Goal: Task Accomplishment & Management: Use online tool/utility

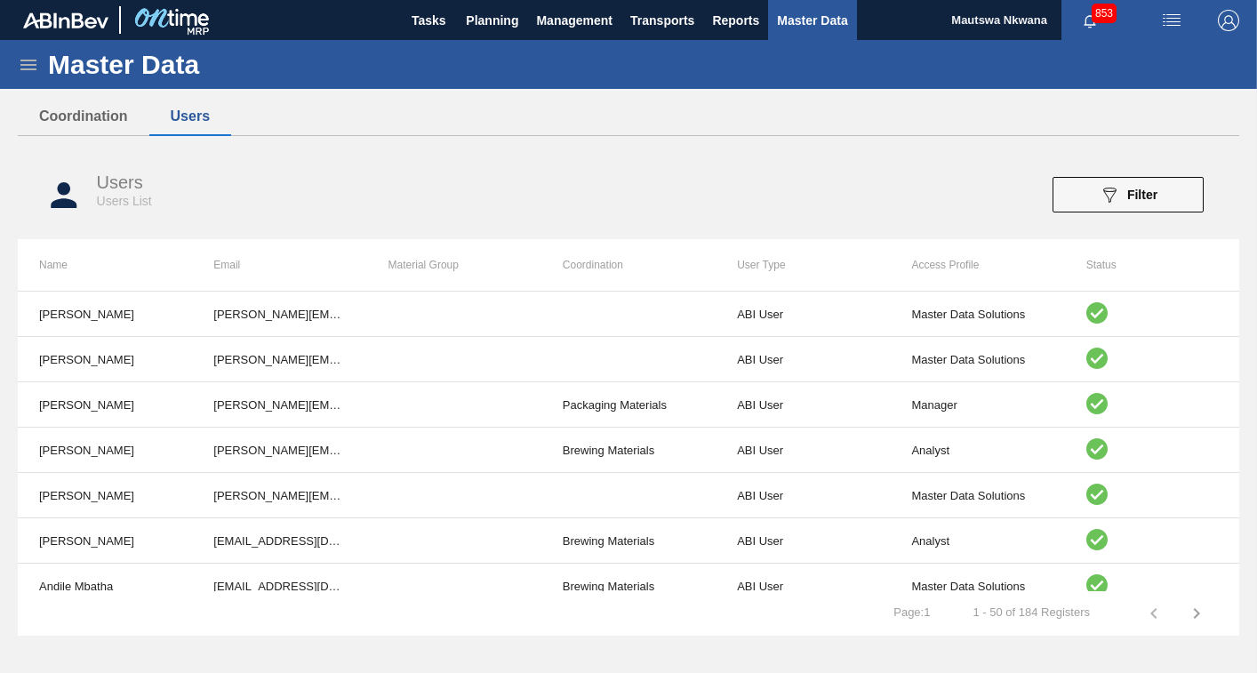
click at [263, 170] on div "Users Users List 089F7B8B-B2A5-4AFE-B5C0-19BA573D28AC Filter" at bounding box center [628, 195] width 1221 height 67
click at [479, 10] on span "Planning" at bounding box center [492, 20] width 52 height 21
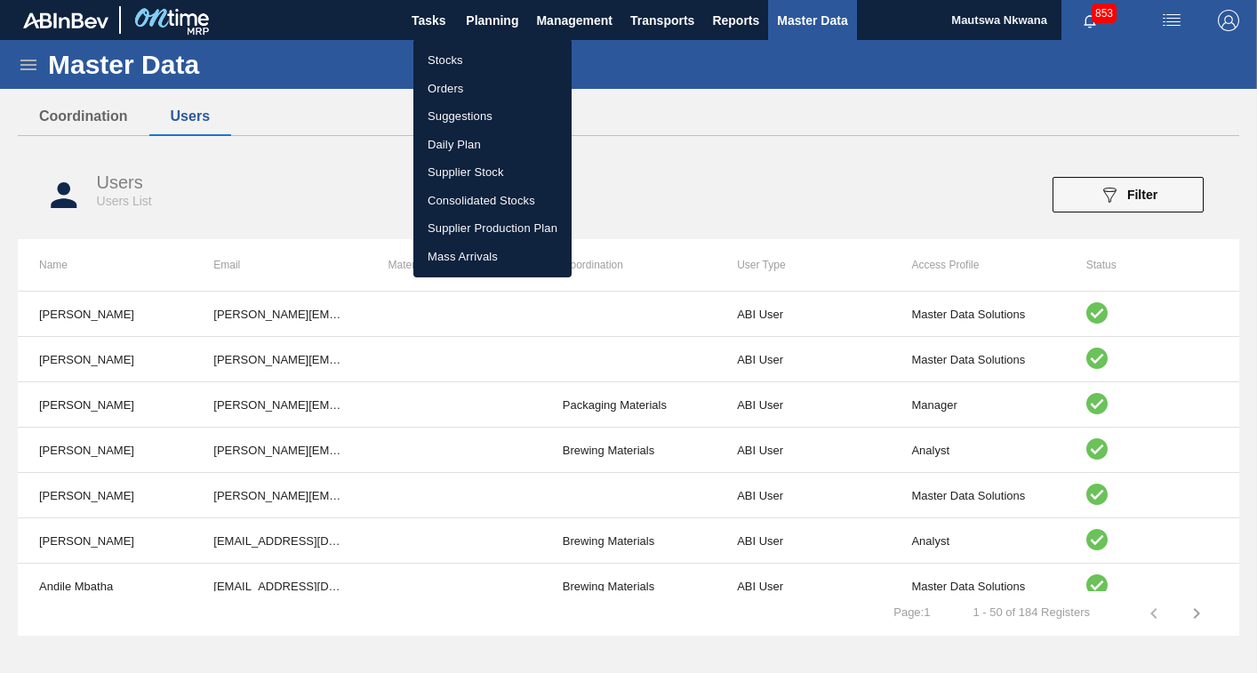
click at [453, 115] on li "Suggestions" at bounding box center [492, 116] width 158 height 28
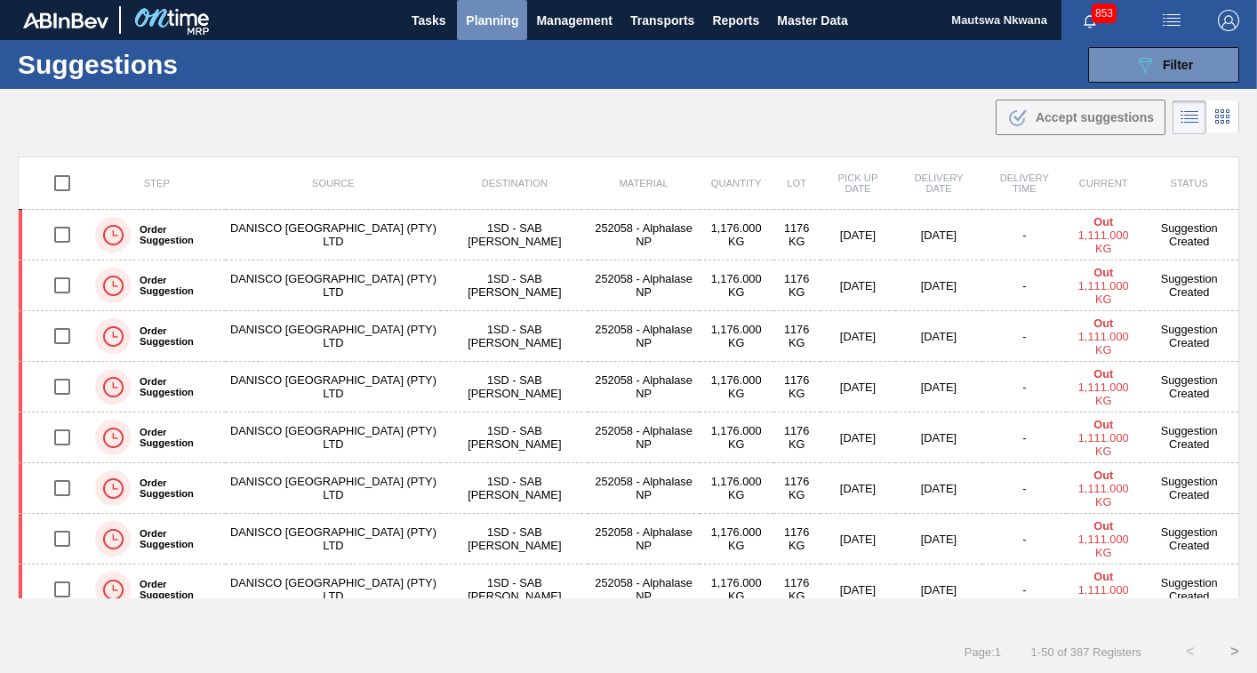
click at [497, 14] on span "Planning" at bounding box center [492, 20] width 52 height 21
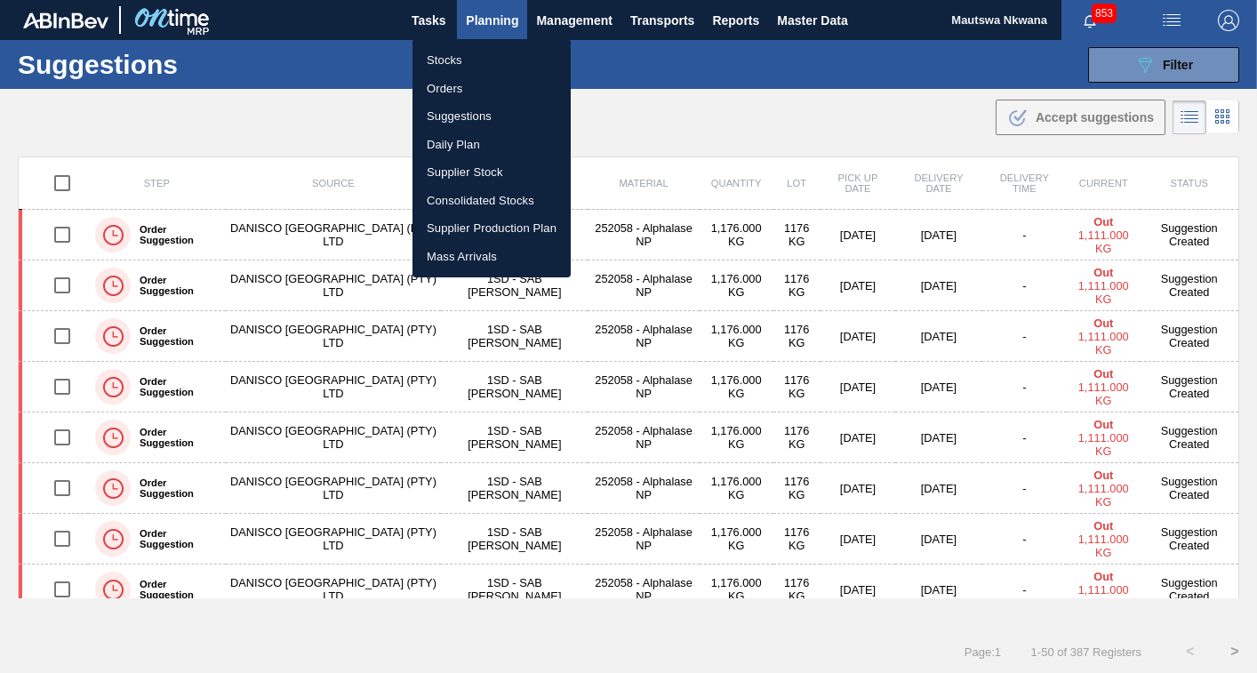
click at [445, 84] on li "Orders" at bounding box center [491, 89] width 158 height 28
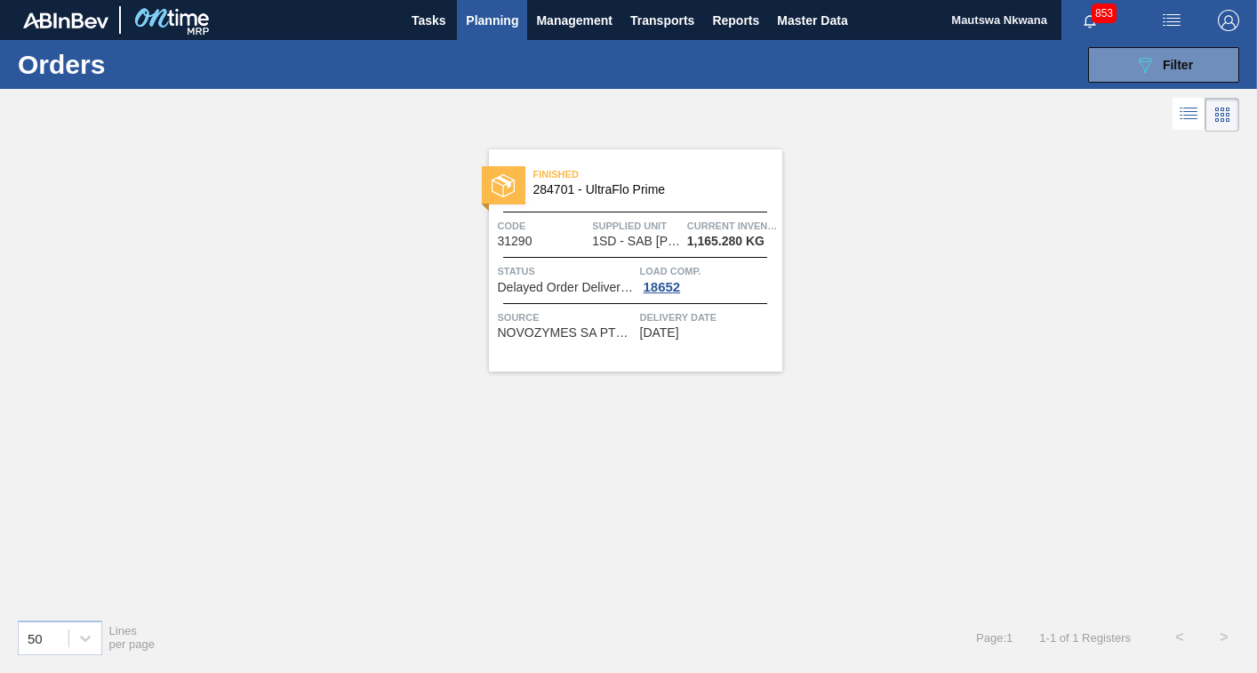
click at [485, 18] on span "Planning" at bounding box center [492, 20] width 52 height 21
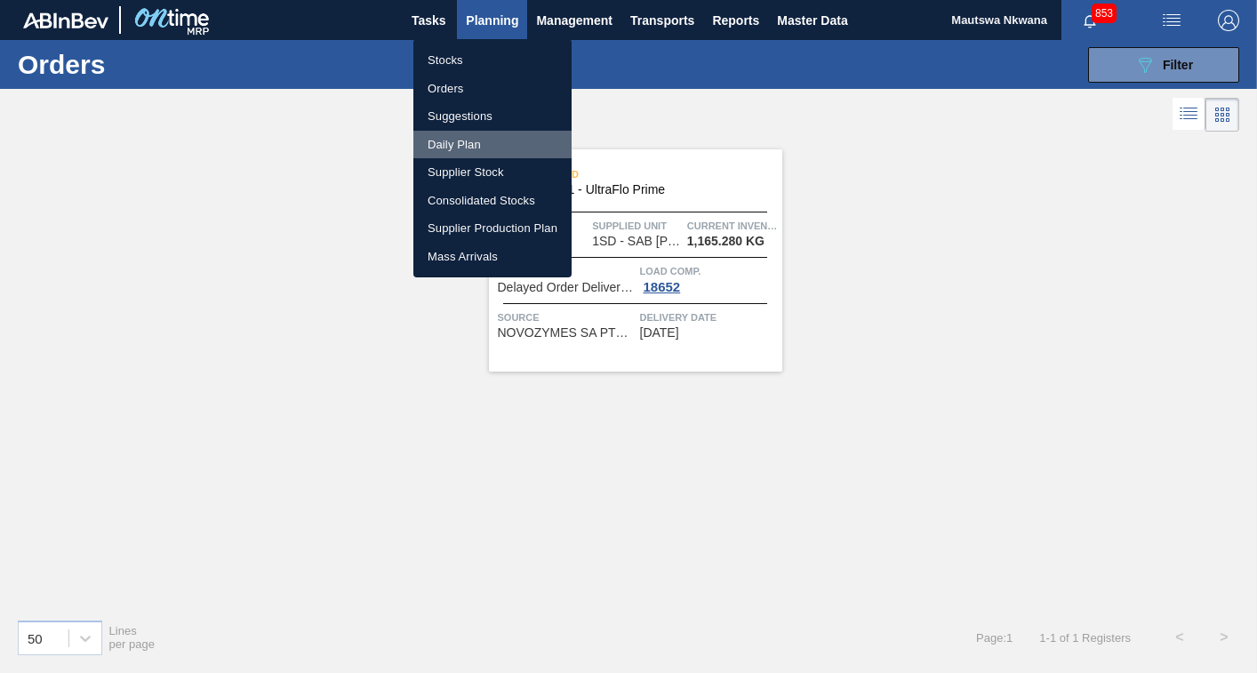
click at [452, 143] on li "Daily Plan" at bounding box center [492, 145] width 158 height 28
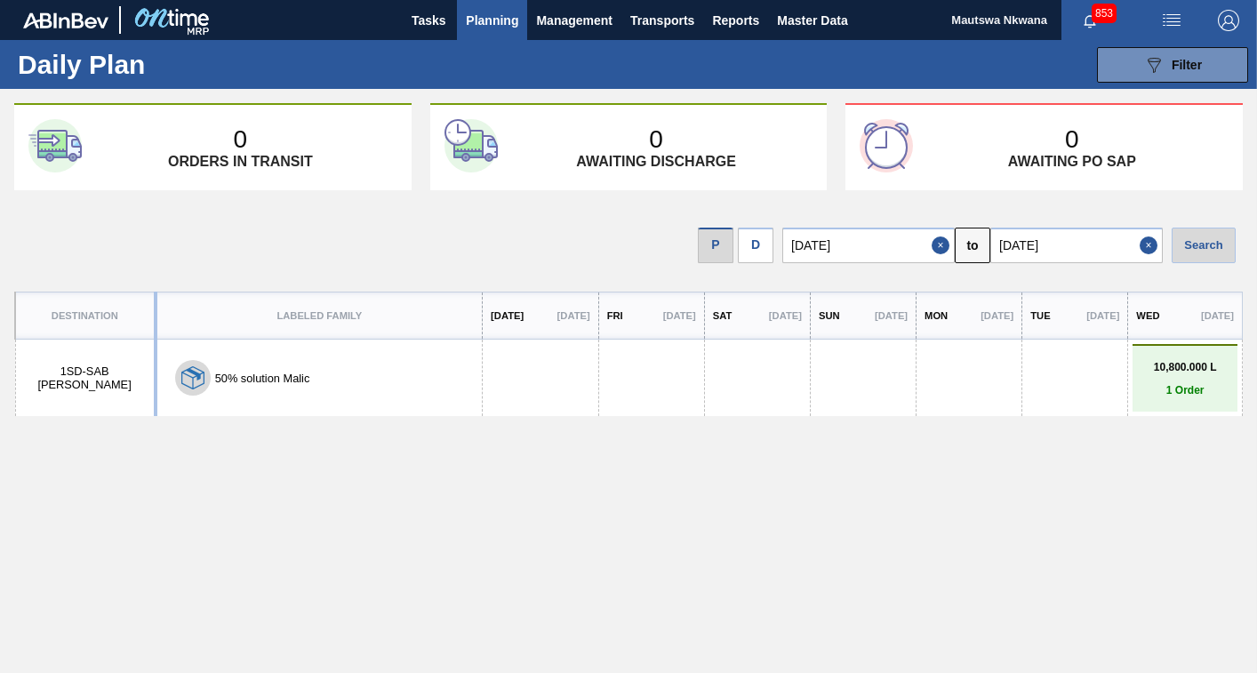
click at [478, 21] on span "Planning" at bounding box center [492, 20] width 52 height 21
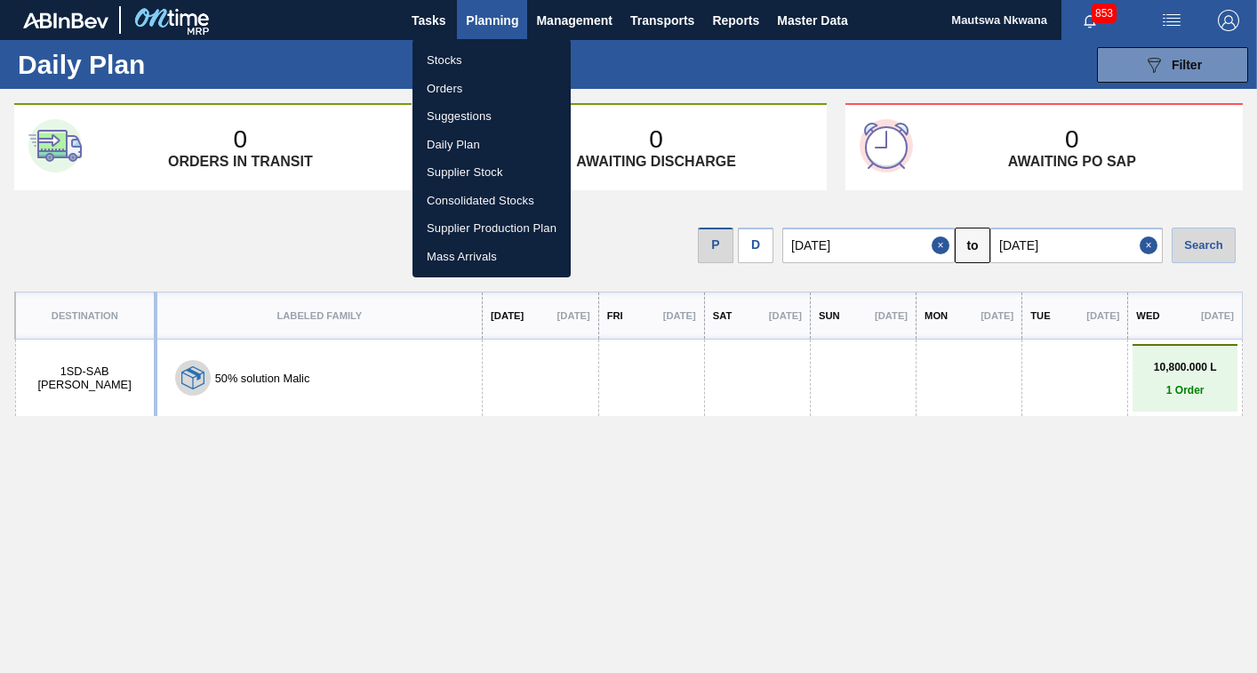
click at [443, 57] on li "Stocks" at bounding box center [491, 60] width 158 height 28
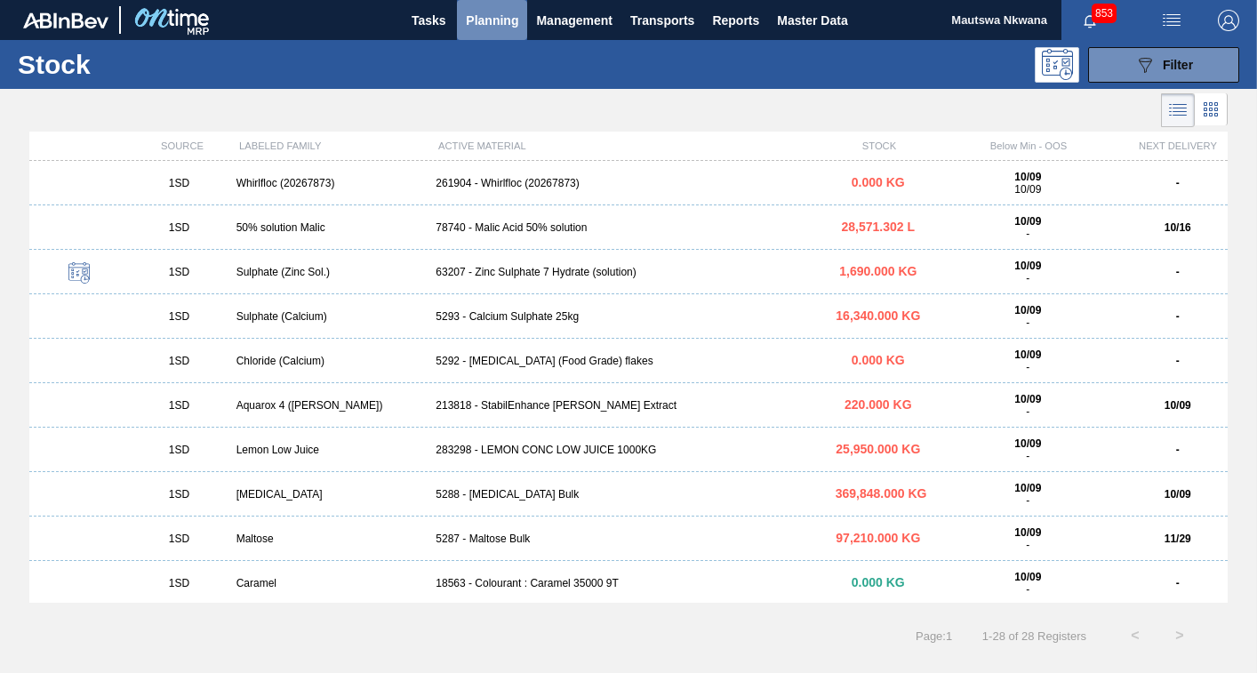
click at [498, 16] on span "Planning" at bounding box center [492, 20] width 52 height 21
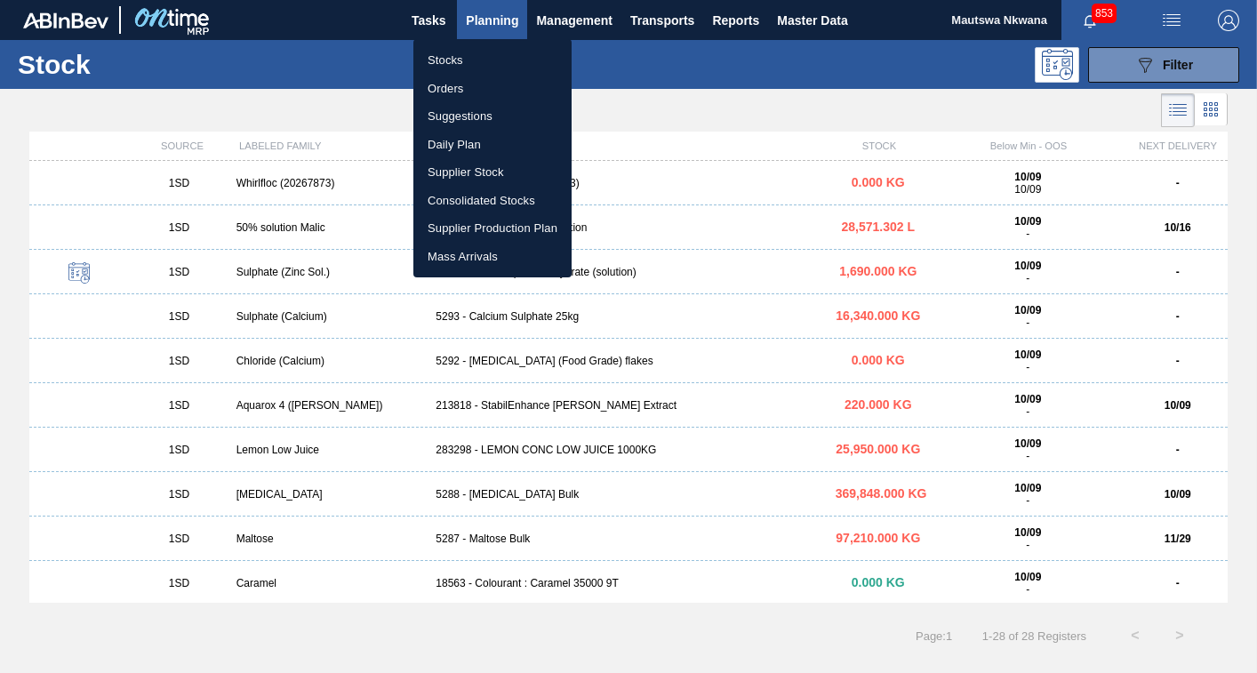
click at [444, 52] on li "Stocks" at bounding box center [492, 60] width 158 height 28
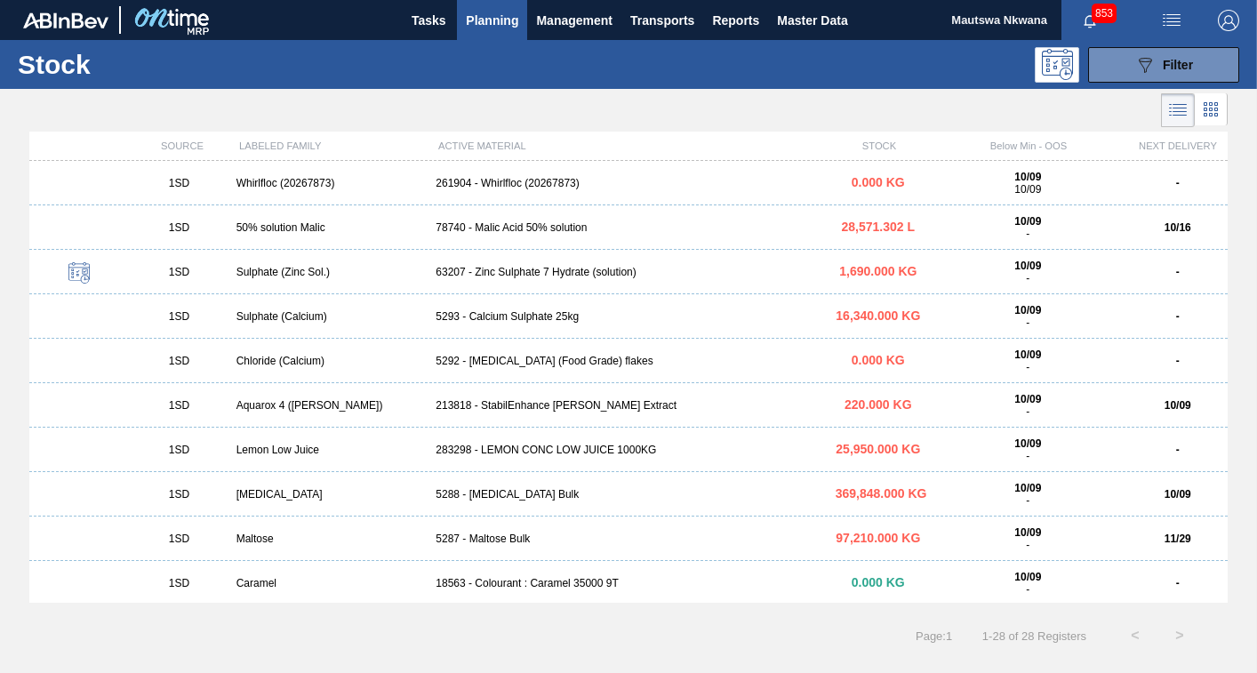
click at [446, 52] on div "089F7B8B-B2A5-4AFE-B5C0-19BA573D28AC Filter" at bounding box center [758, 65] width 979 height 36
click at [503, 14] on span "Planning" at bounding box center [492, 20] width 52 height 21
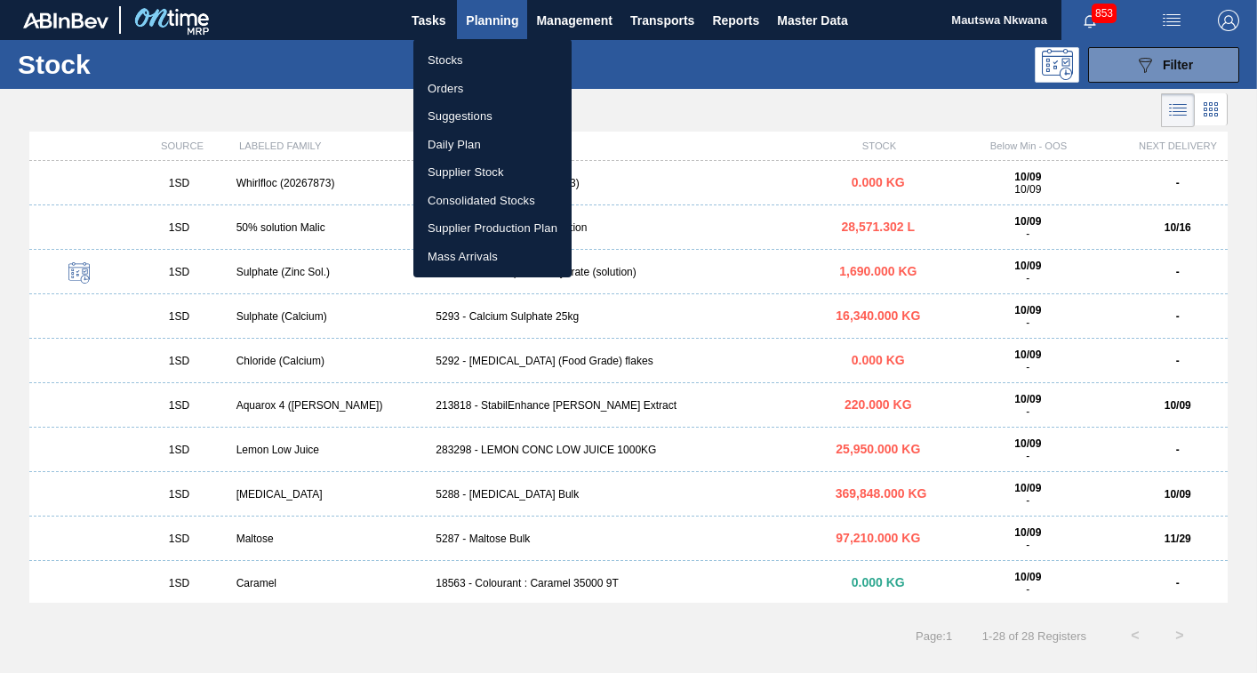
click at [445, 54] on li "Stocks" at bounding box center [492, 60] width 158 height 28
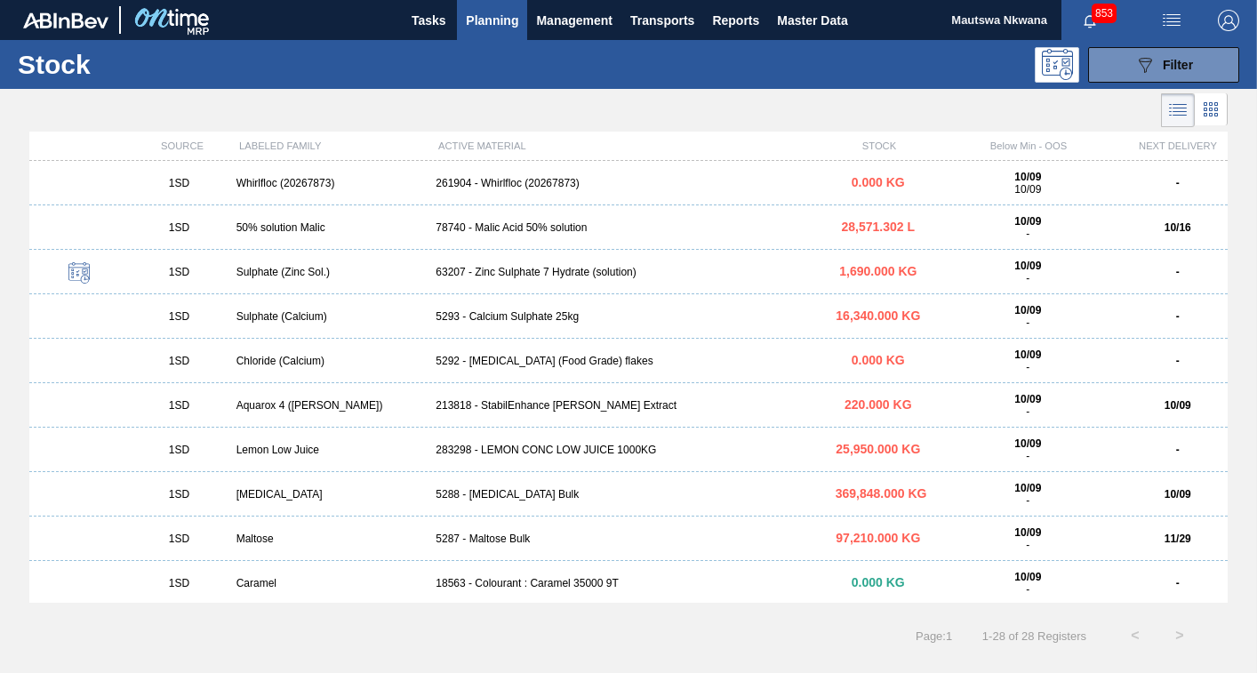
click at [491, 23] on span "Planning" at bounding box center [492, 20] width 52 height 21
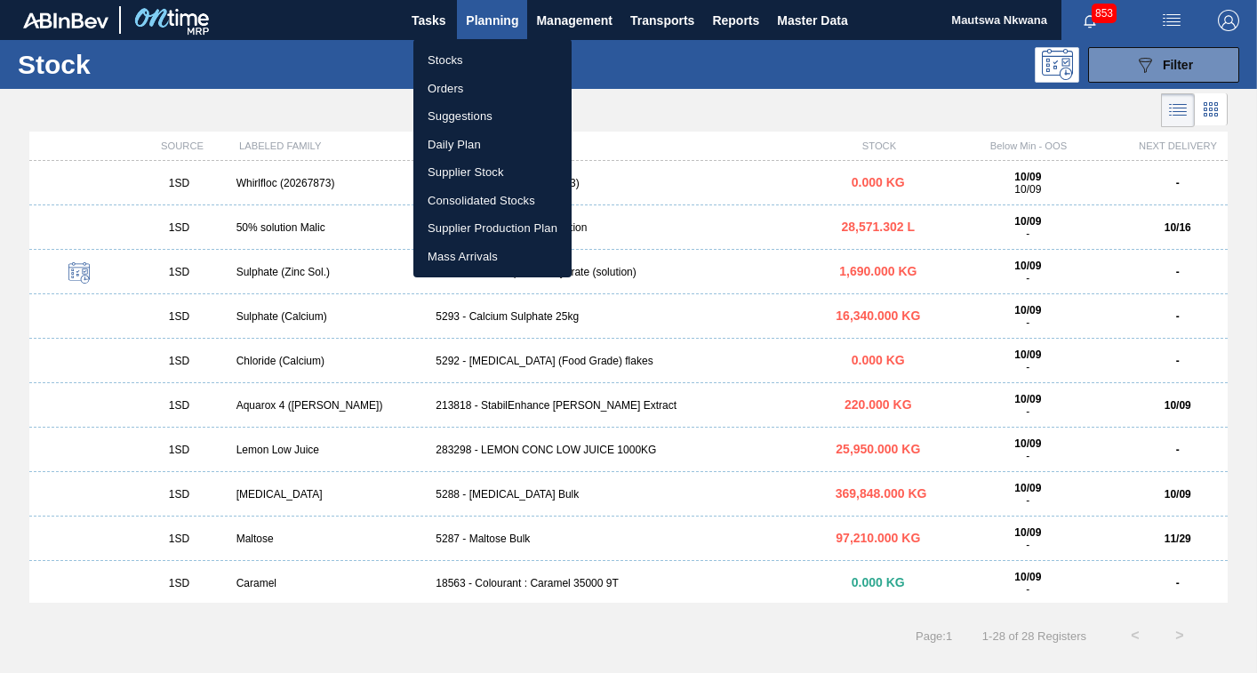
click at [447, 141] on li "Daily Plan" at bounding box center [492, 145] width 158 height 28
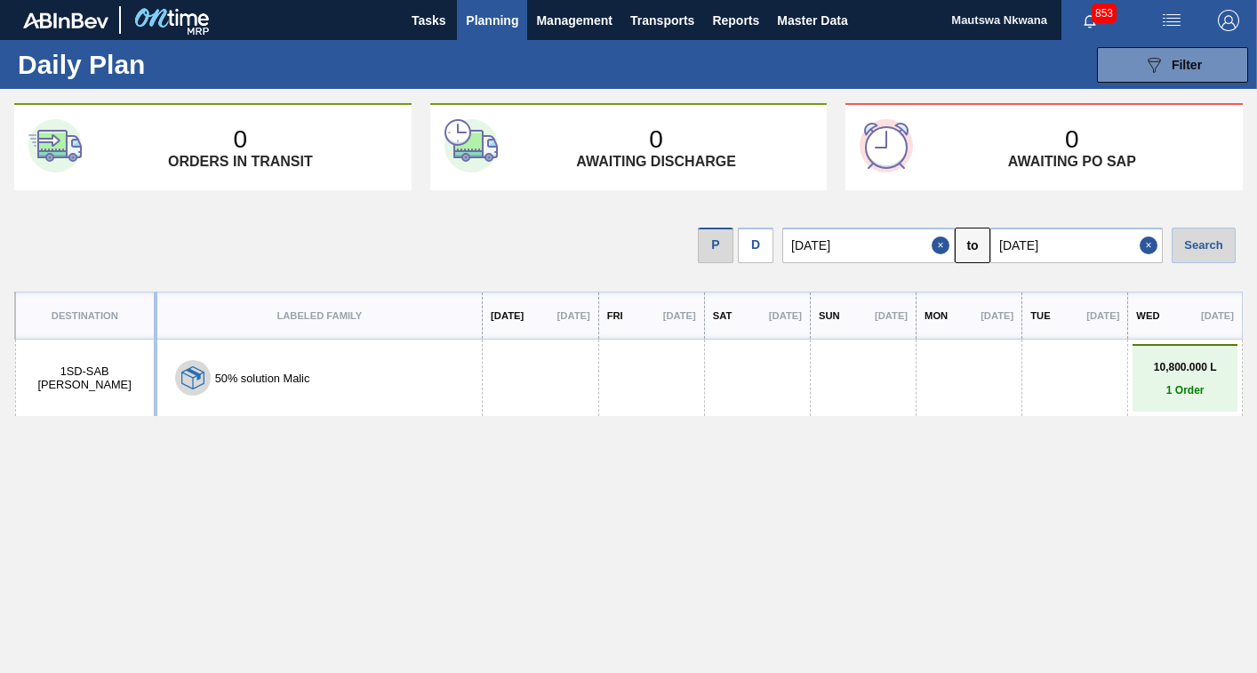
click at [479, 15] on span "Planning" at bounding box center [492, 20] width 52 height 21
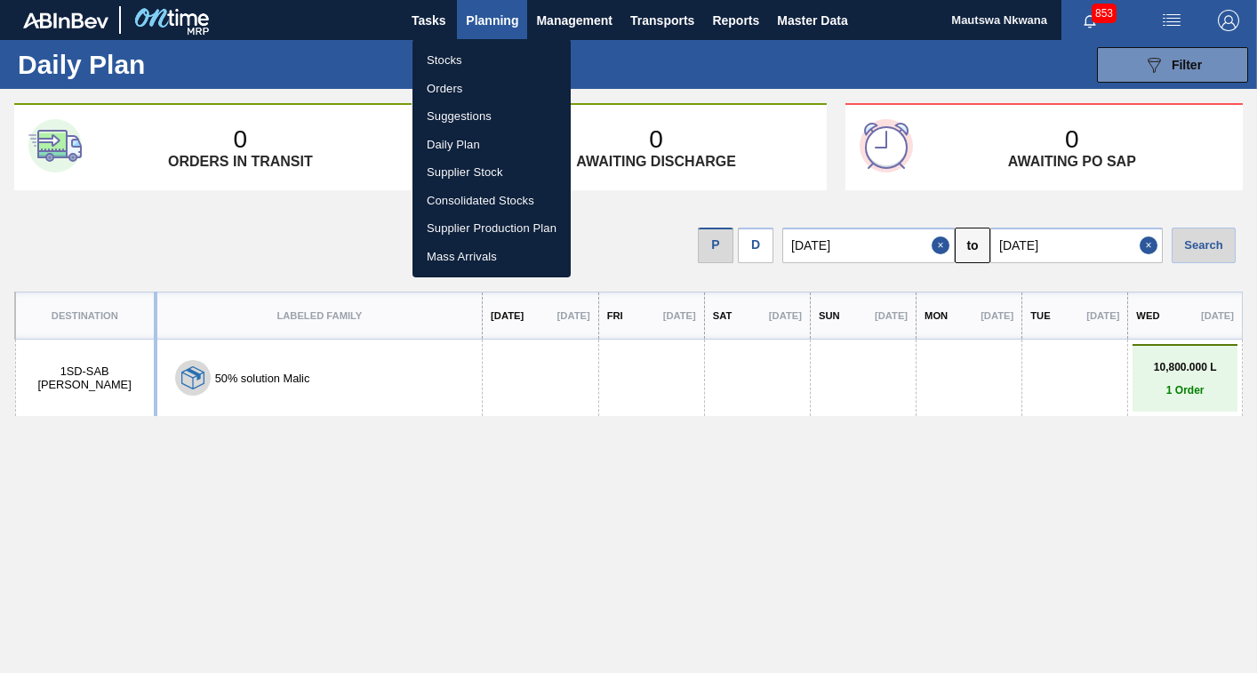
click at [420, 13] on div at bounding box center [628, 336] width 1257 height 673
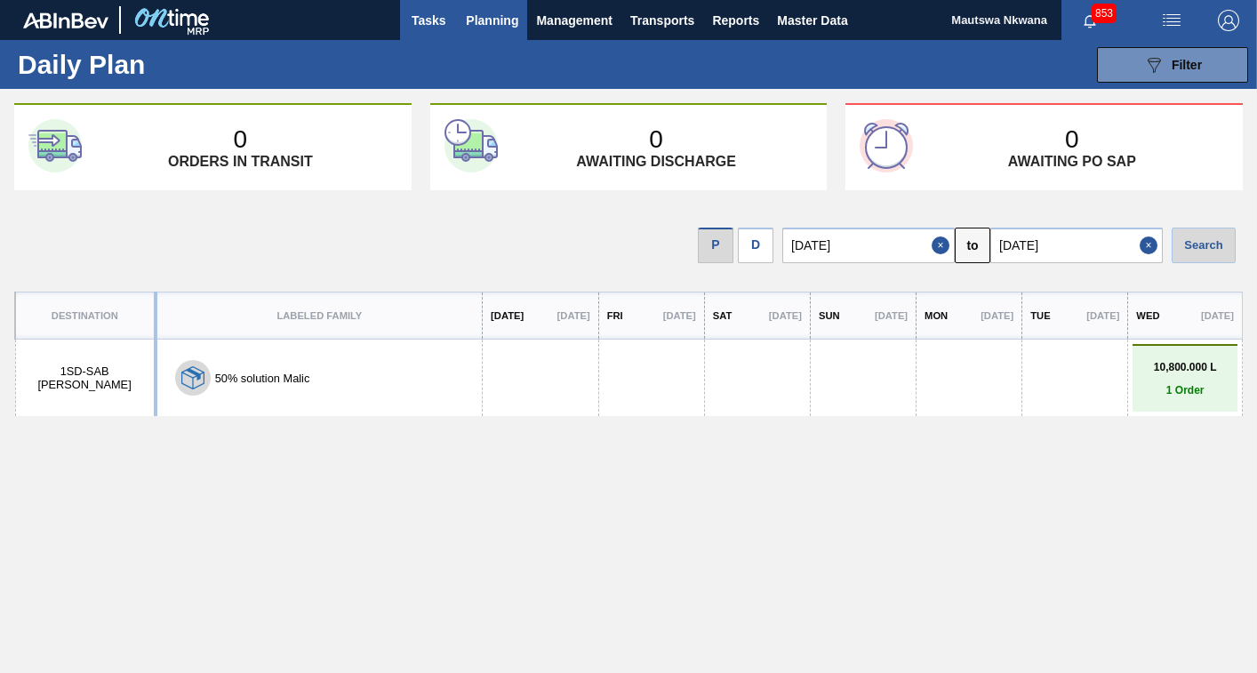
click at [423, 15] on span "Tasks" at bounding box center [428, 20] width 39 height 21
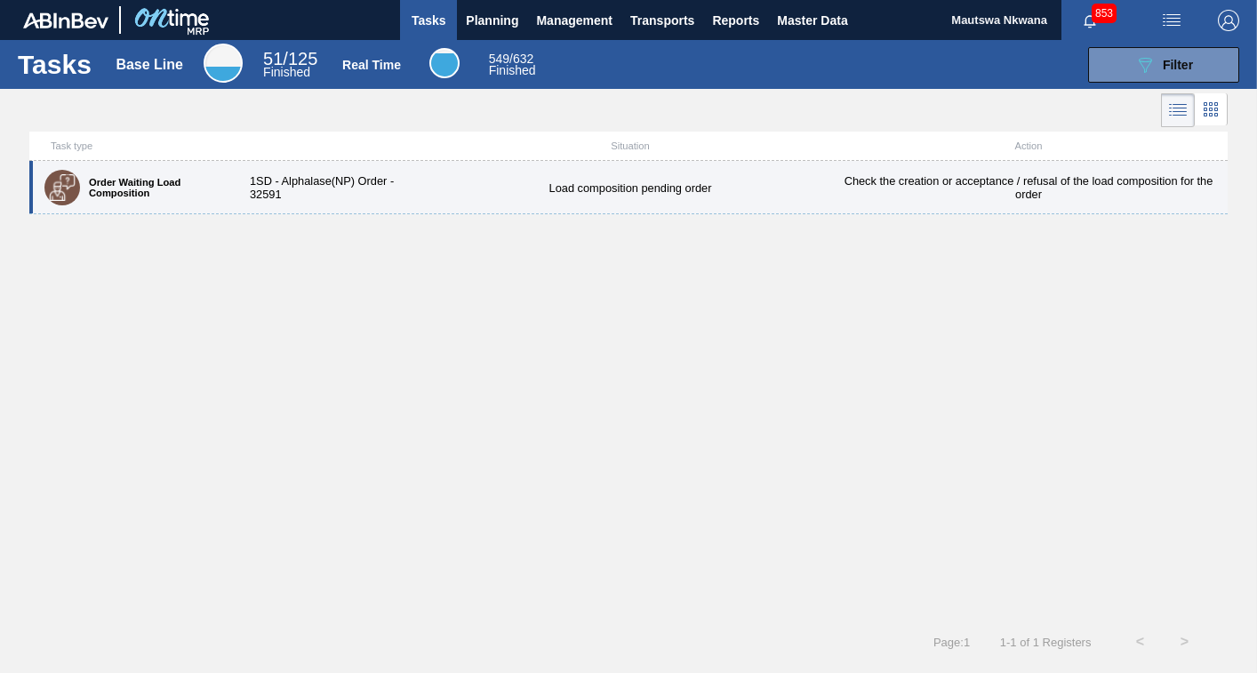
click at [545, 185] on div "Load composition pending order" at bounding box center [630, 187] width 398 height 13
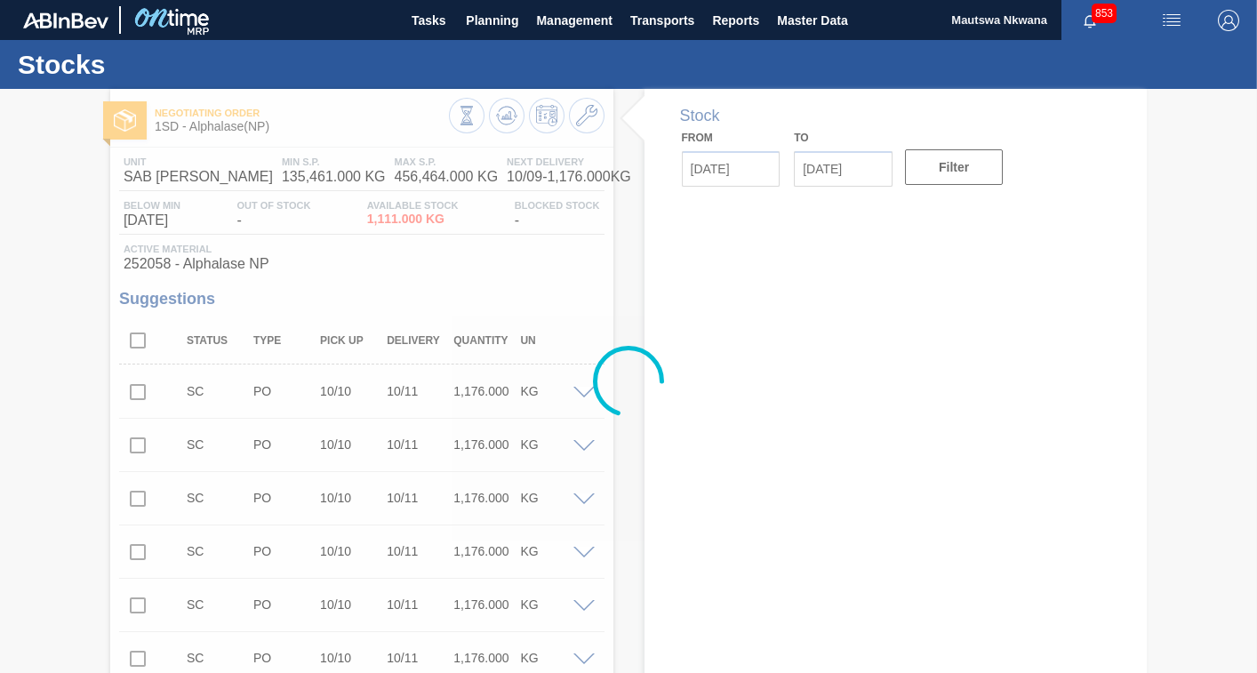
type input "[DATE]"
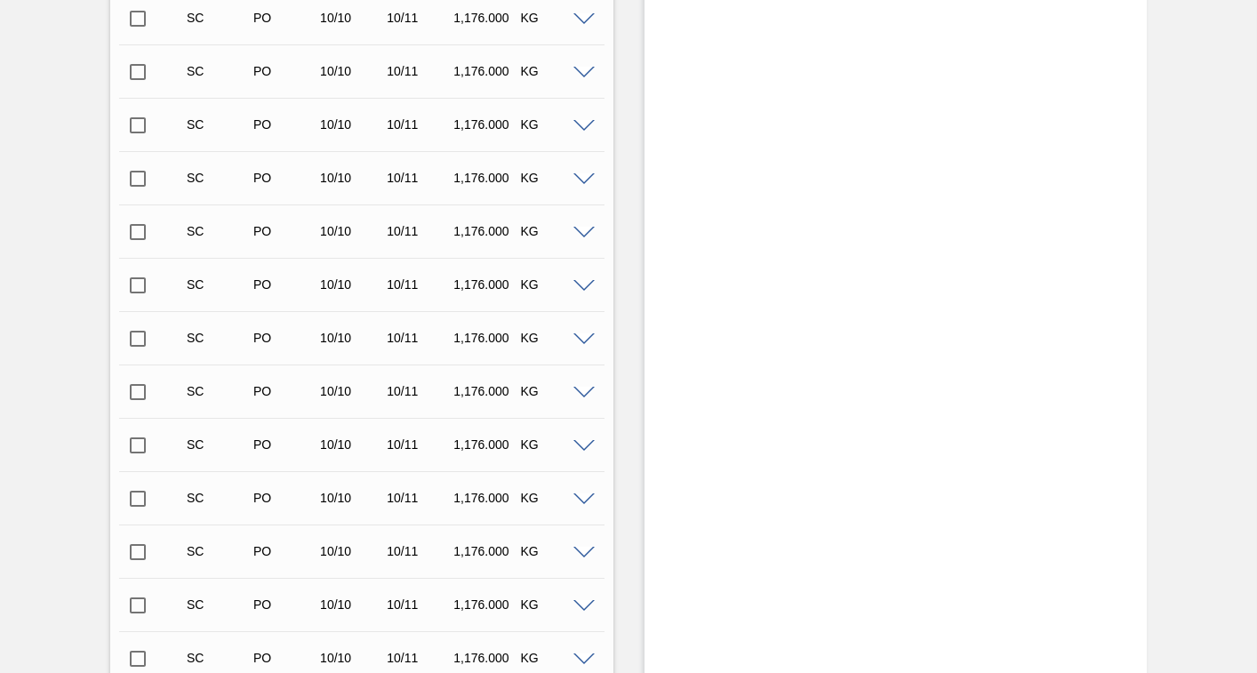
scroll to position [20639, 0]
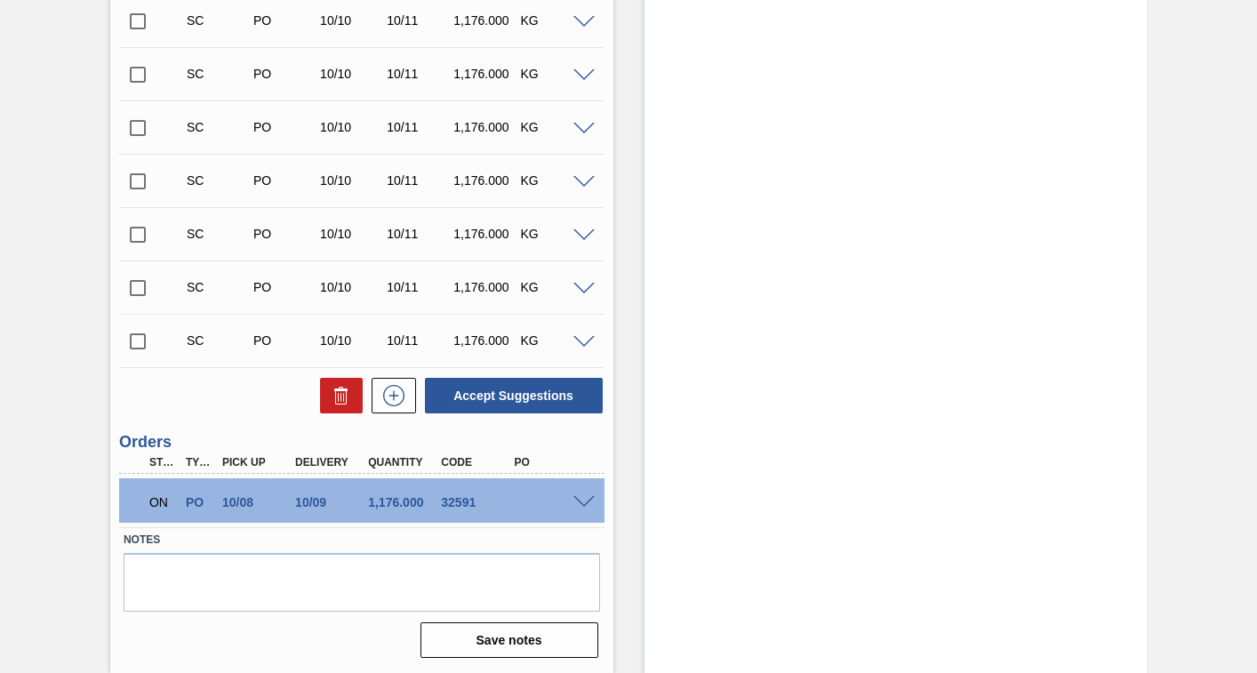
click at [578, 496] on span at bounding box center [583, 502] width 21 height 13
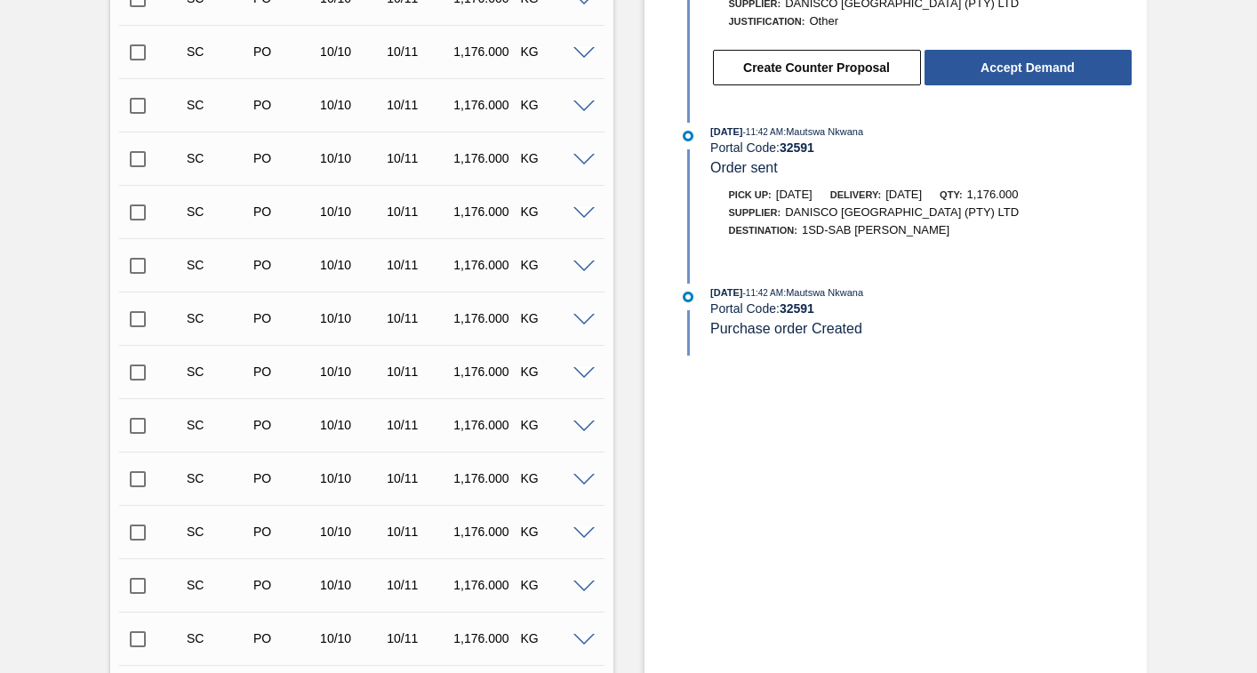
scroll to position [603, 0]
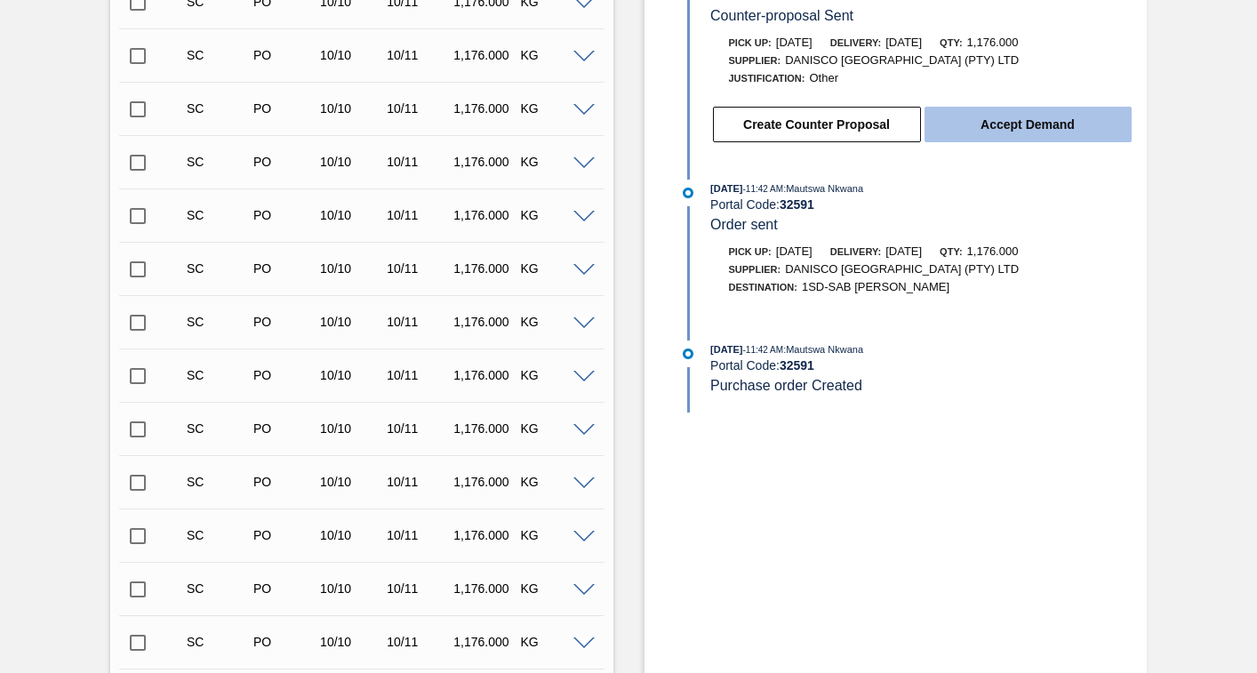
click at [1024, 121] on button "Accept Demand" at bounding box center [1028, 125] width 207 height 36
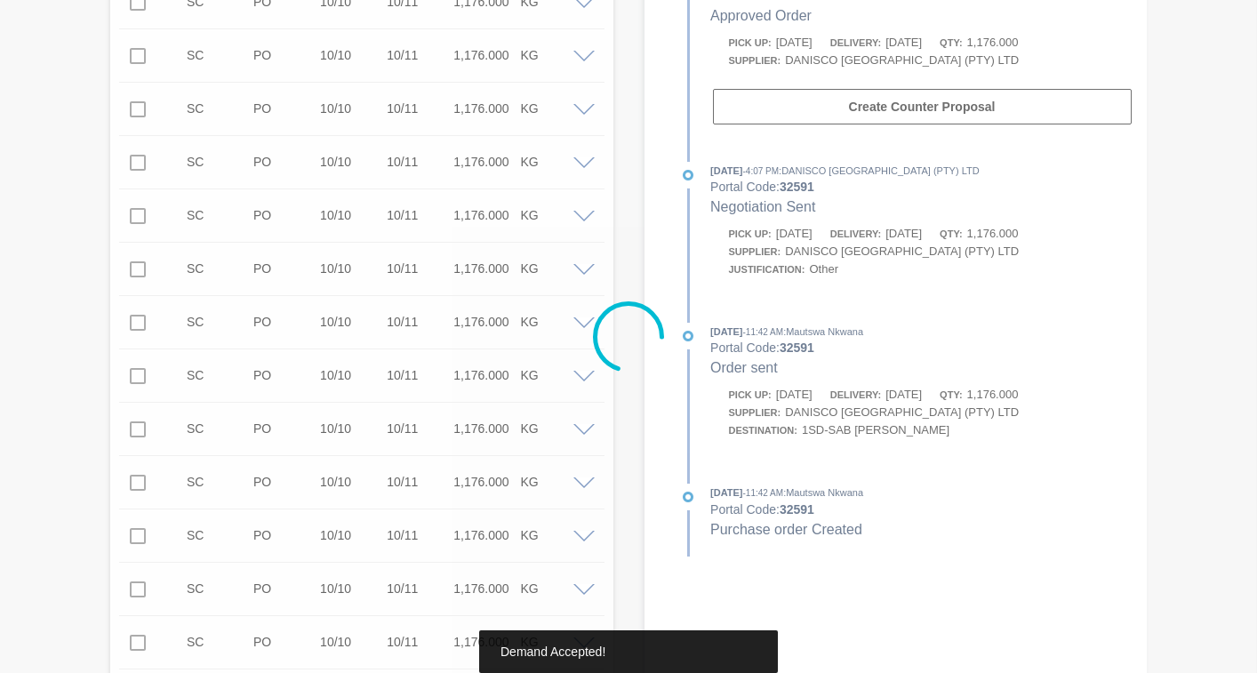
type up32591 "[DATE]"
type input "[DATE]"
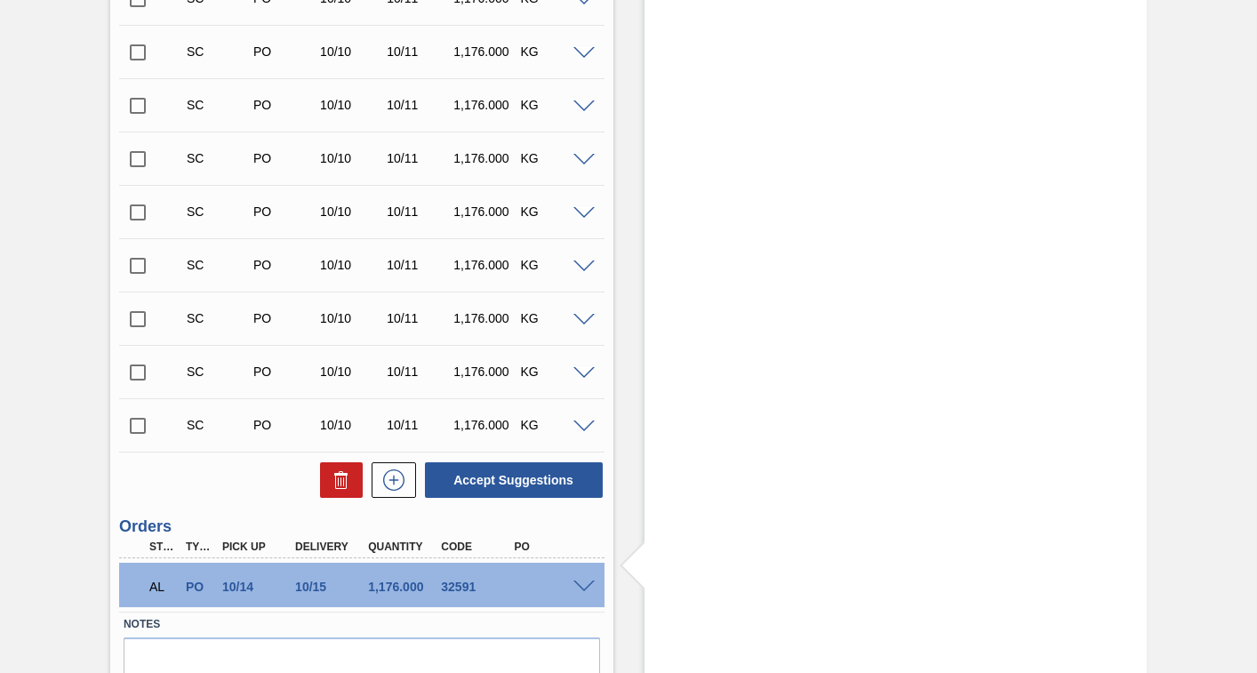
scroll to position [20639, 0]
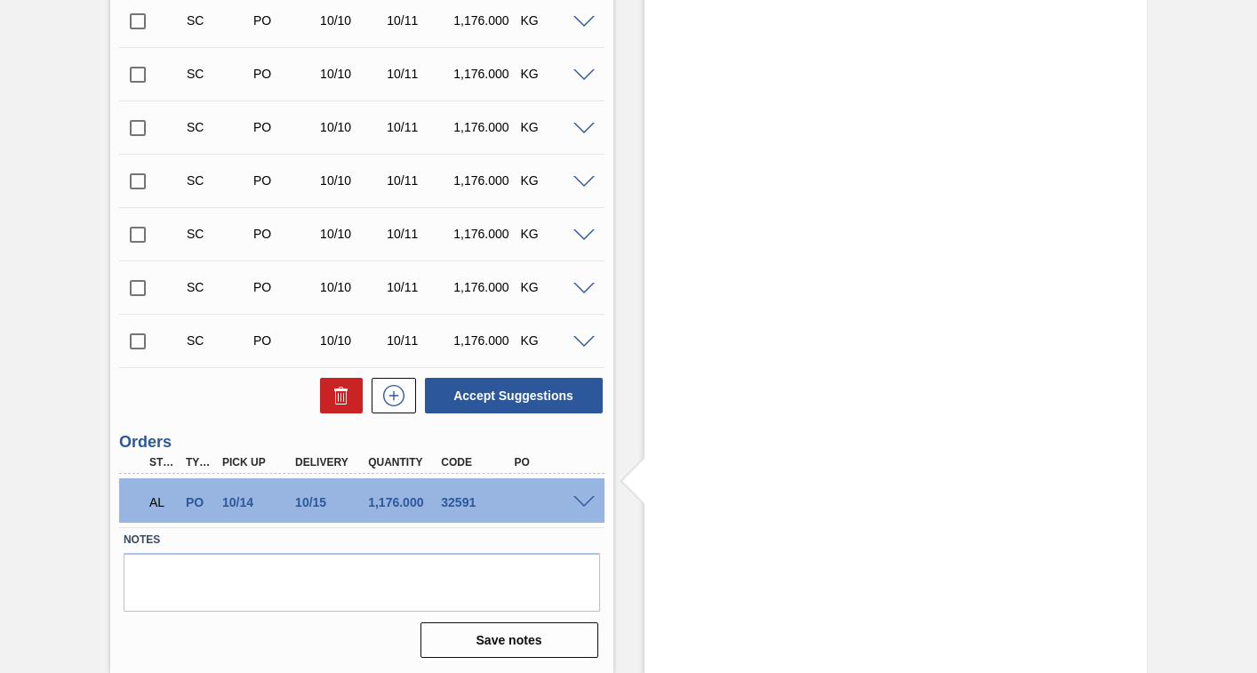
click at [580, 504] on span at bounding box center [583, 502] width 21 height 13
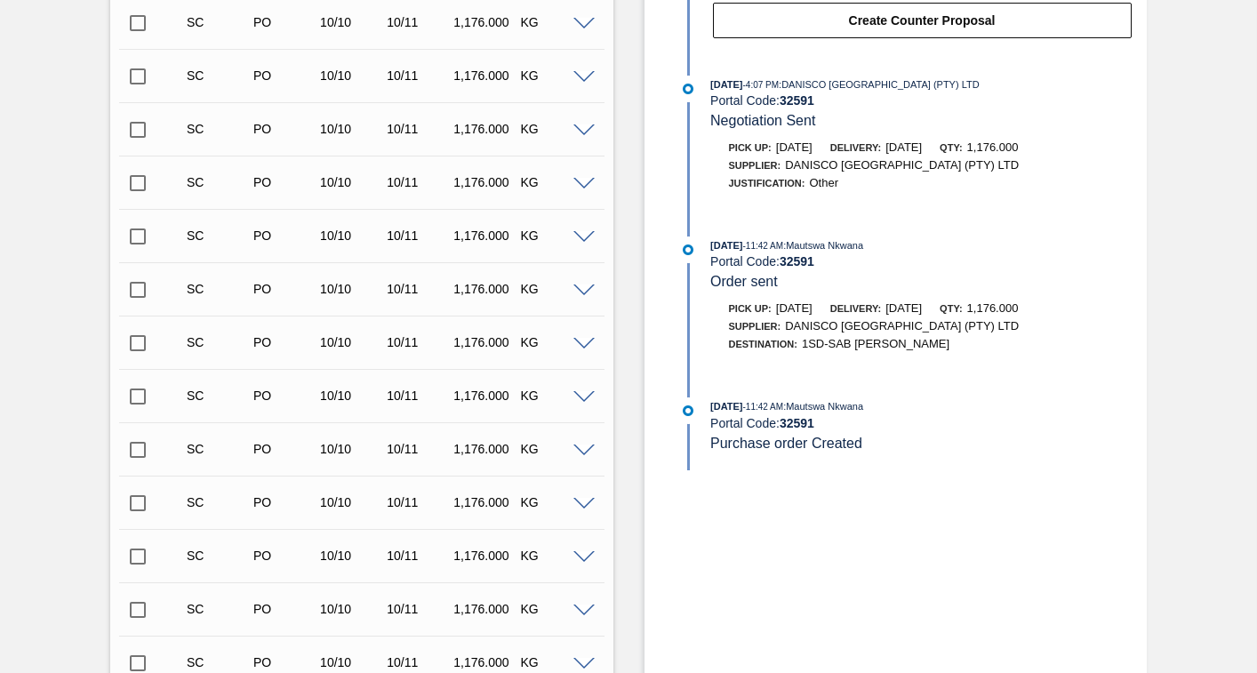
scroll to position [511, 0]
